Goal: Check status: Check status

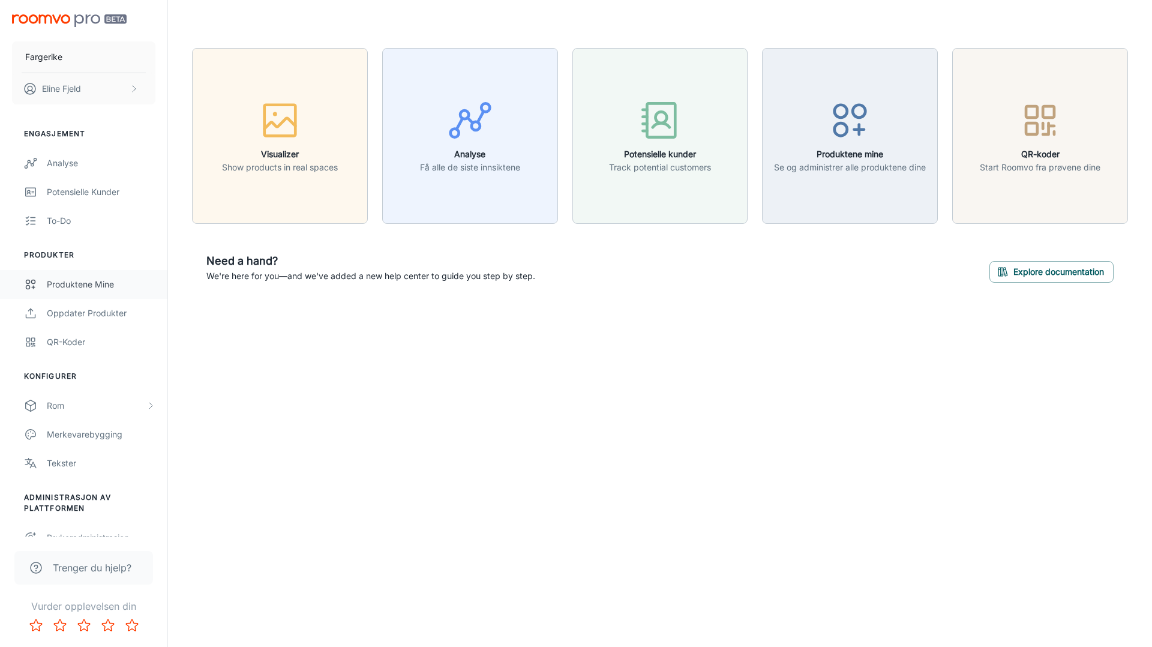
click at [69, 288] on div "Produktene mine" at bounding box center [101, 284] width 109 height 13
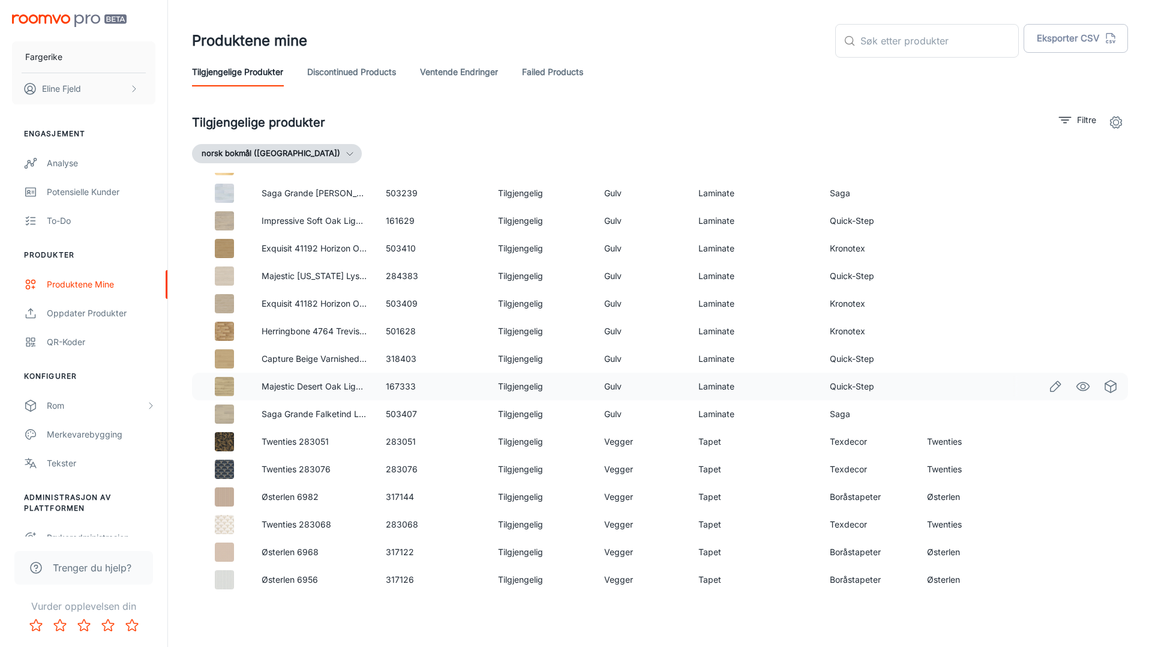
scroll to position [238, 0]
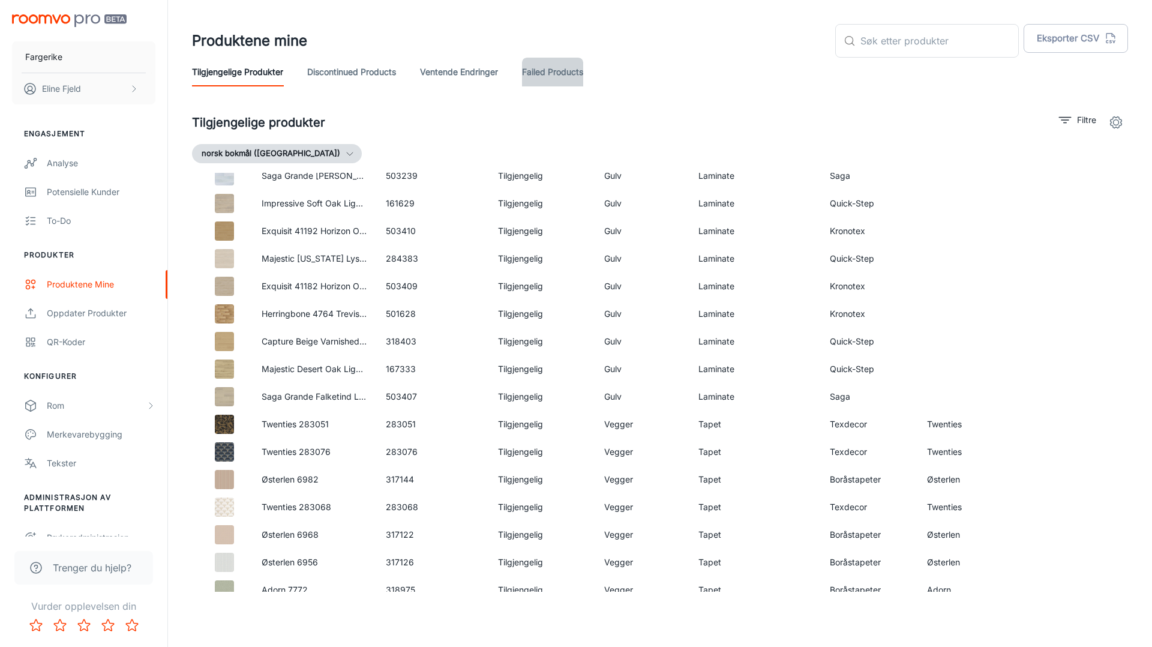
click at [549, 74] on link "Failed Products" at bounding box center [552, 72] width 61 height 29
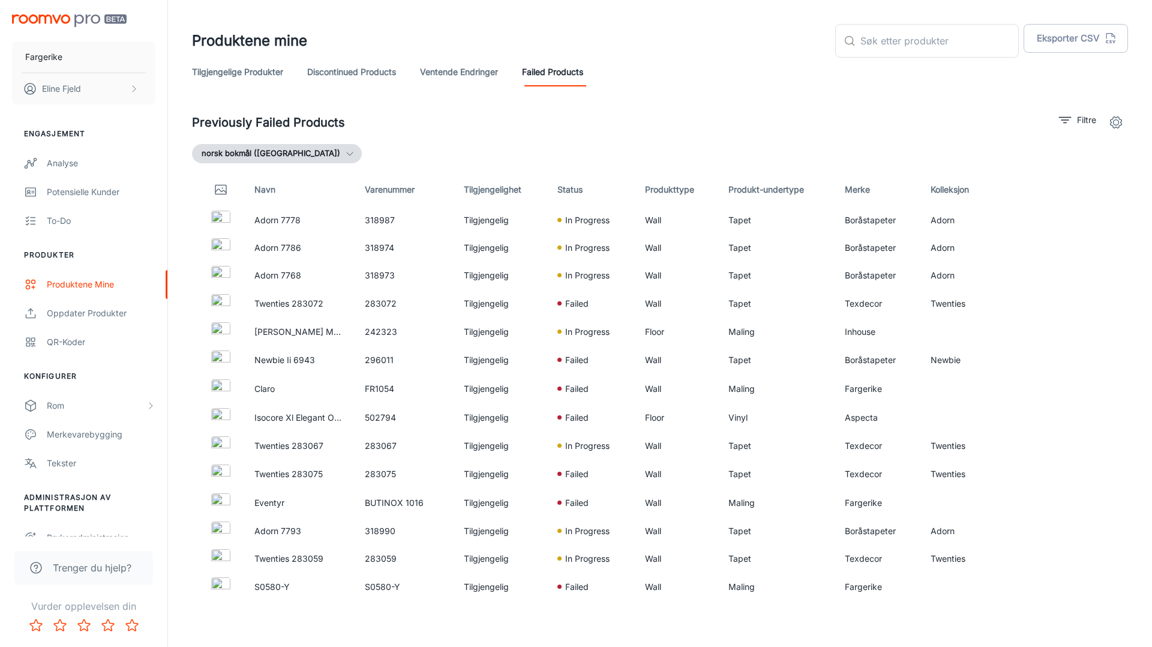
click at [472, 74] on link "Ventende endringer" at bounding box center [459, 72] width 78 height 29
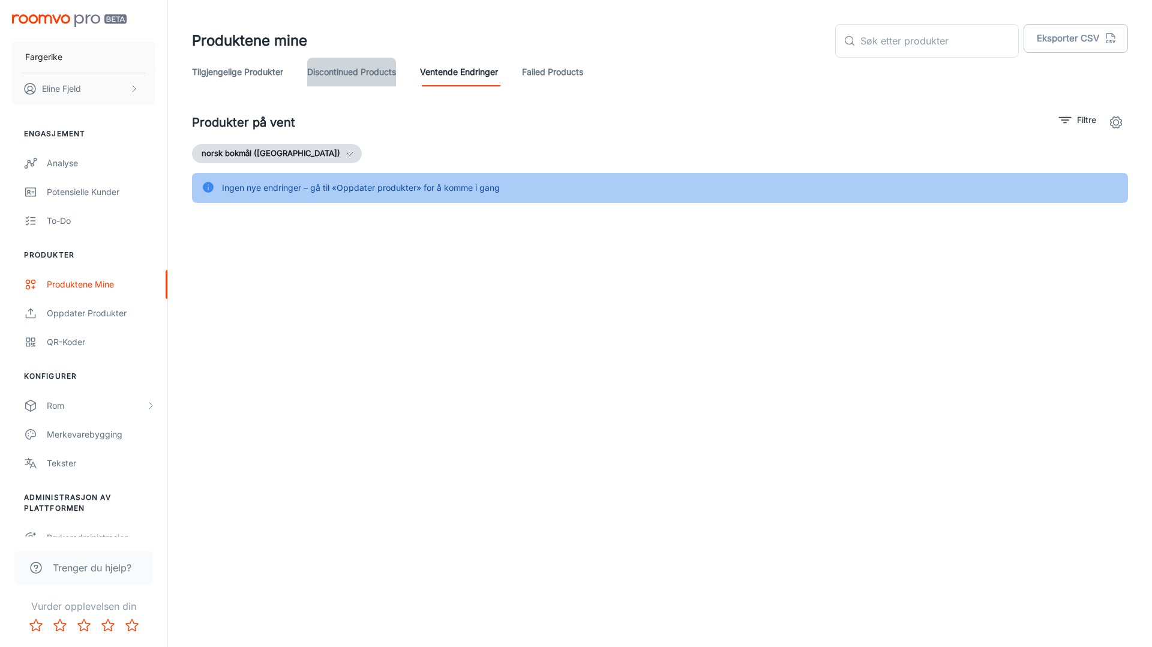
click at [325, 76] on link "Discontinued Products" at bounding box center [351, 72] width 89 height 29
click at [236, 71] on link "Tilgjengelige produkter" at bounding box center [237, 72] width 91 height 29
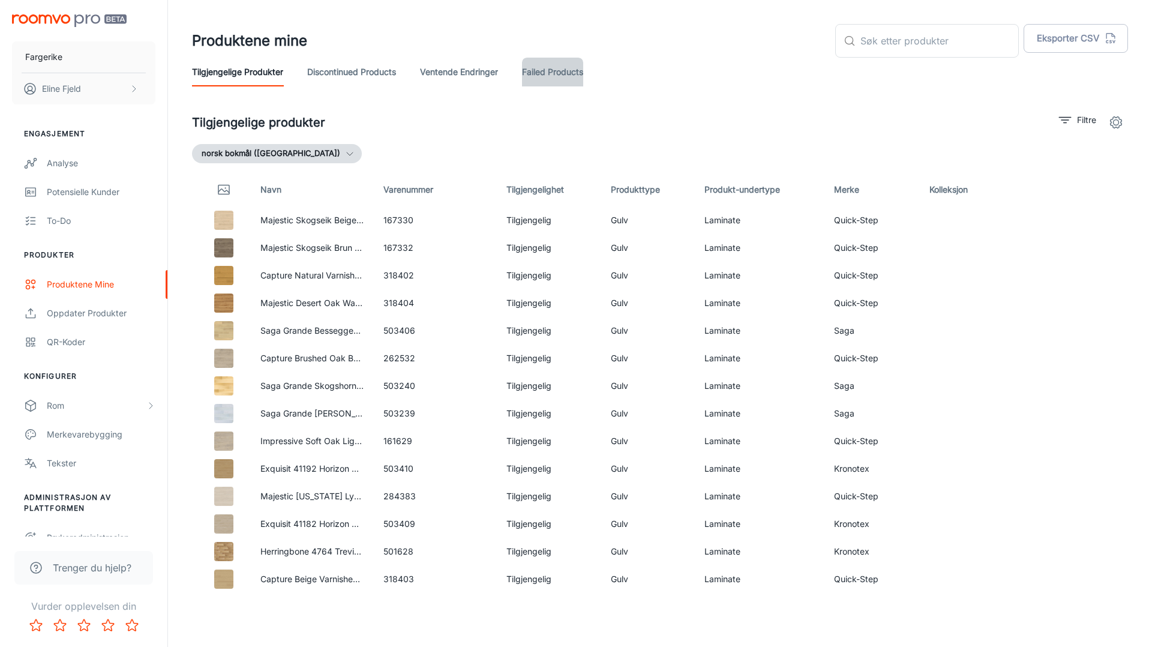
click at [567, 68] on link "Failed Products" at bounding box center [552, 72] width 61 height 29
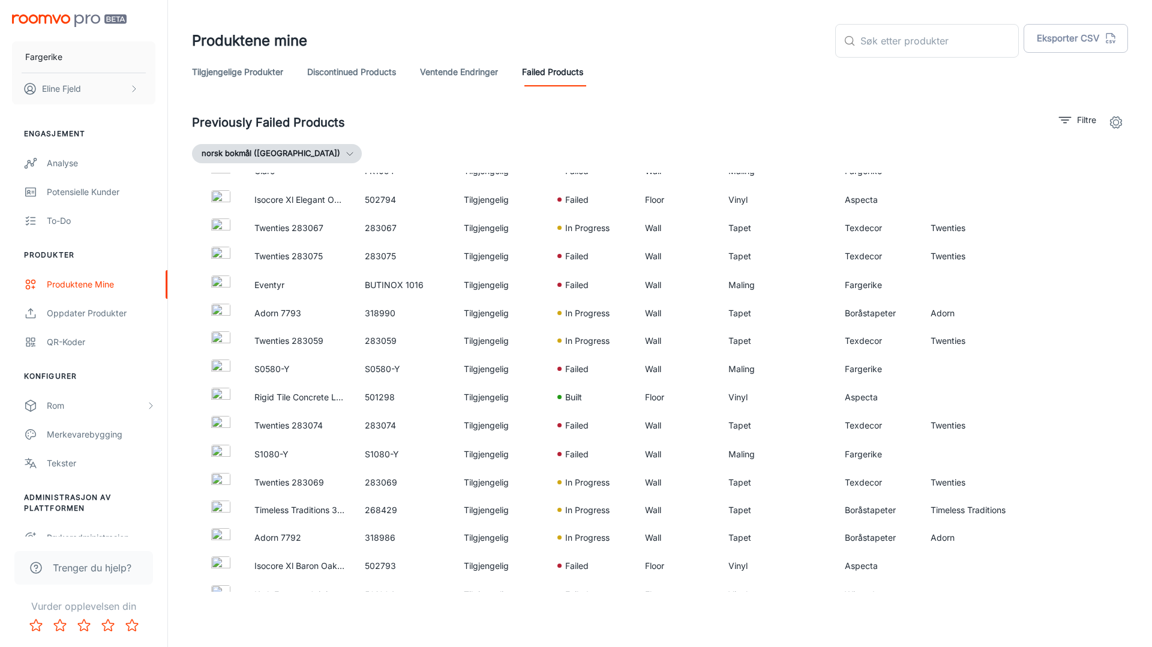
scroll to position [226, 0]
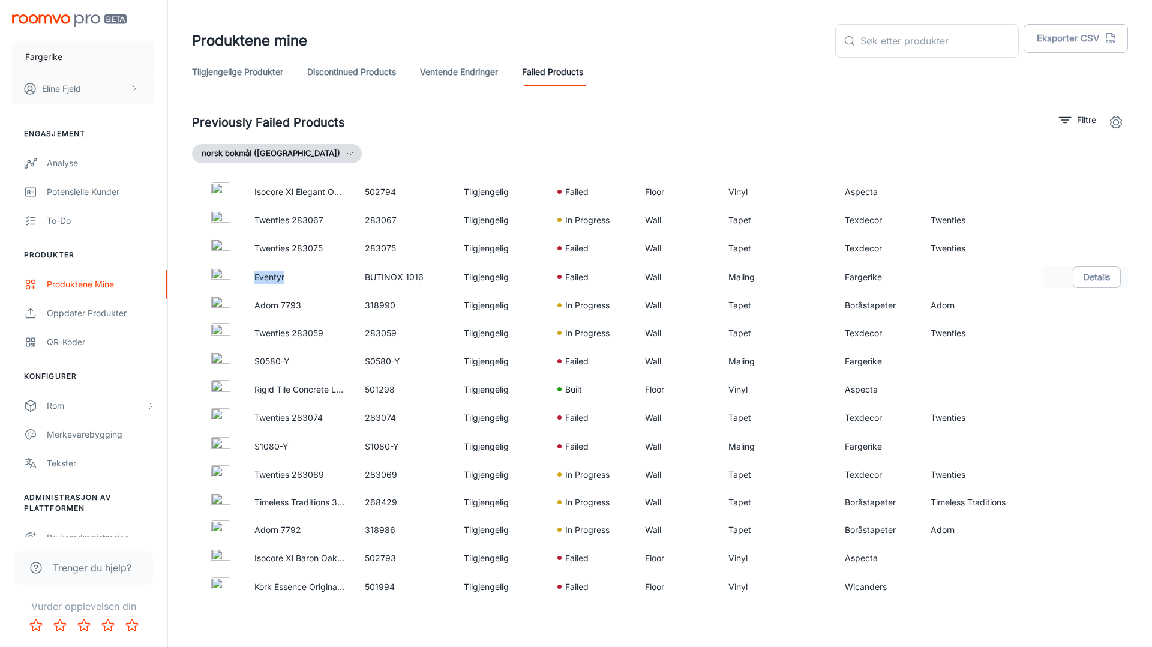
drag, startPoint x: 283, startPoint y: 275, endPoint x: 251, endPoint y: 274, distance: 31.8
click at [251, 274] on td "Eventyr" at bounding box center [300, 277] width 110 height 29
copy p "Eventyr"
